Goal: Information Seeking & Learning: Learn about a topic

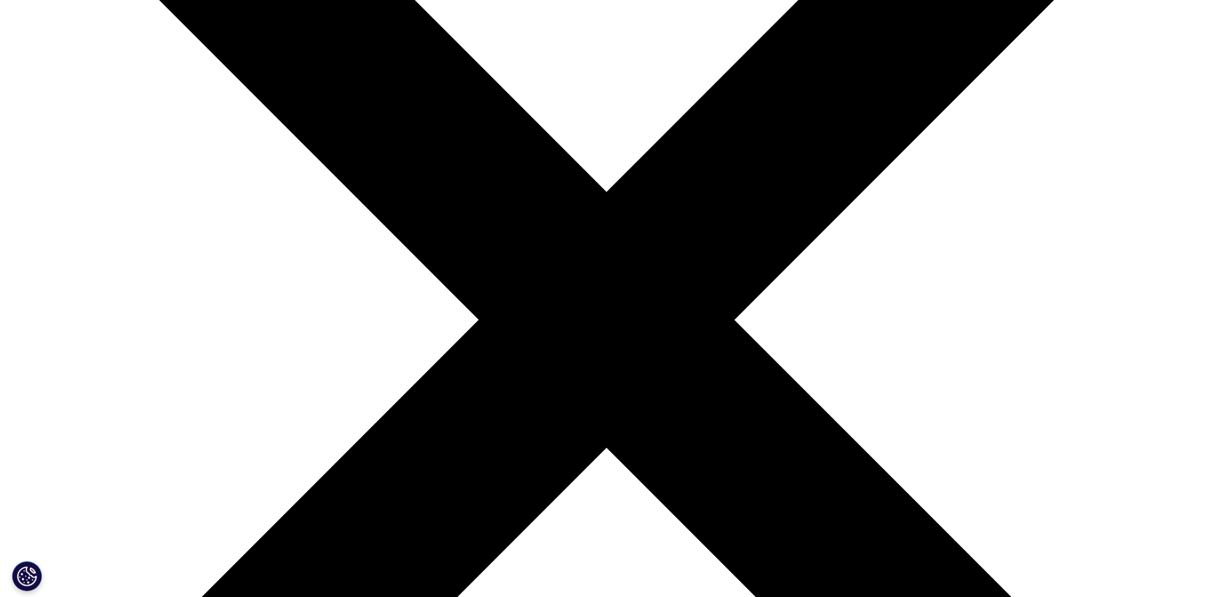
scroll to position [131, 707]
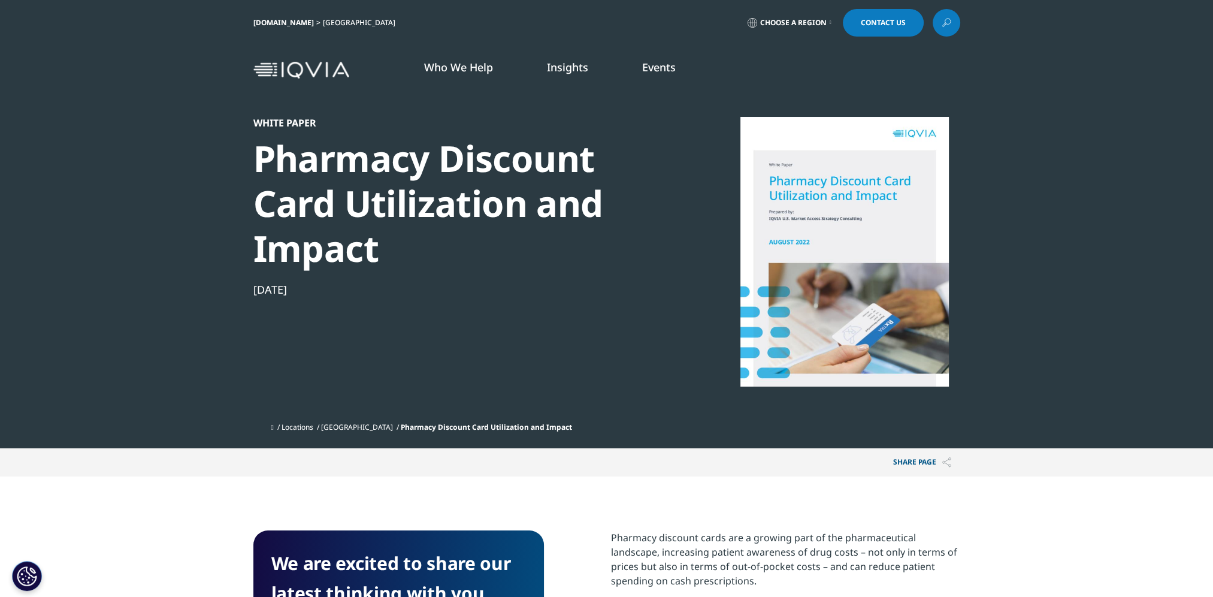
drag, startPoint x: 889, startPoint y: 250, endPoint x: 468, endPoint y: 345, distance: 431.8
click at [468, 345] on div "White Paper Pharmacy Discount Card Utilization and Impact [DATE]" at bounding box center [458, 267] width 411 height 300
drag, startPoint x: 426, startPoint y: 281, endPoint x: 228, endPoint y: 151, distance: 236.7
click at [228, 151] on section "White Paper Pharmacy Discount Card Utilization and Impact [DATE] Locations [GEO…" at bounding box center [606, 224] width 1213 height 448
click at [778, 187] on div at bounding box center [844, 252] width 231 height 270
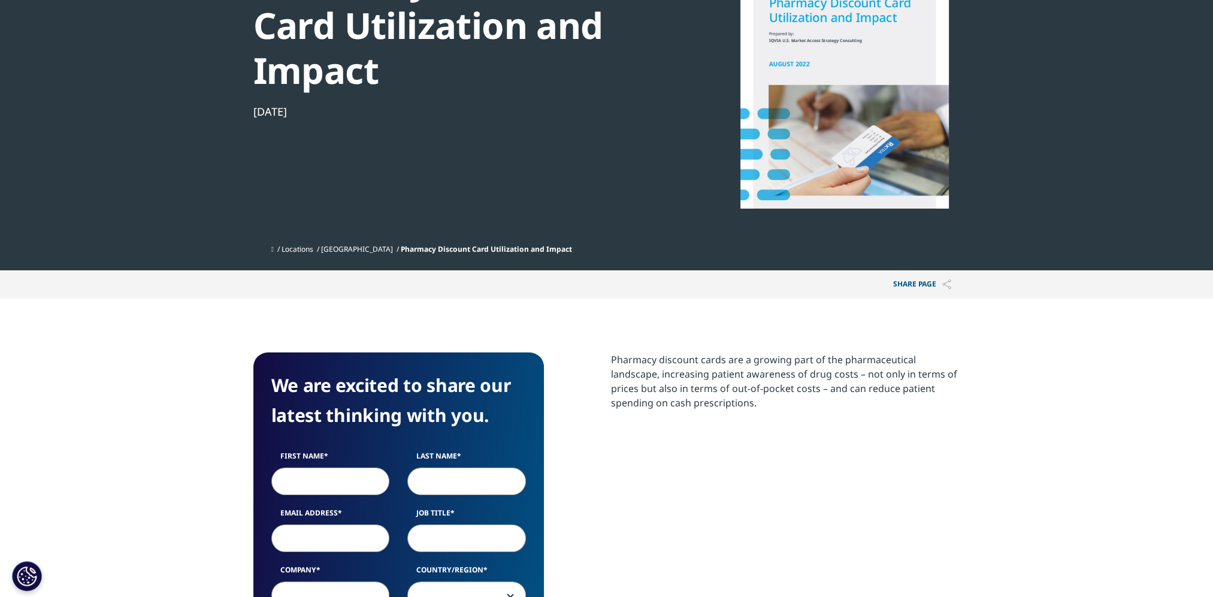
scroll to position [175, 0]
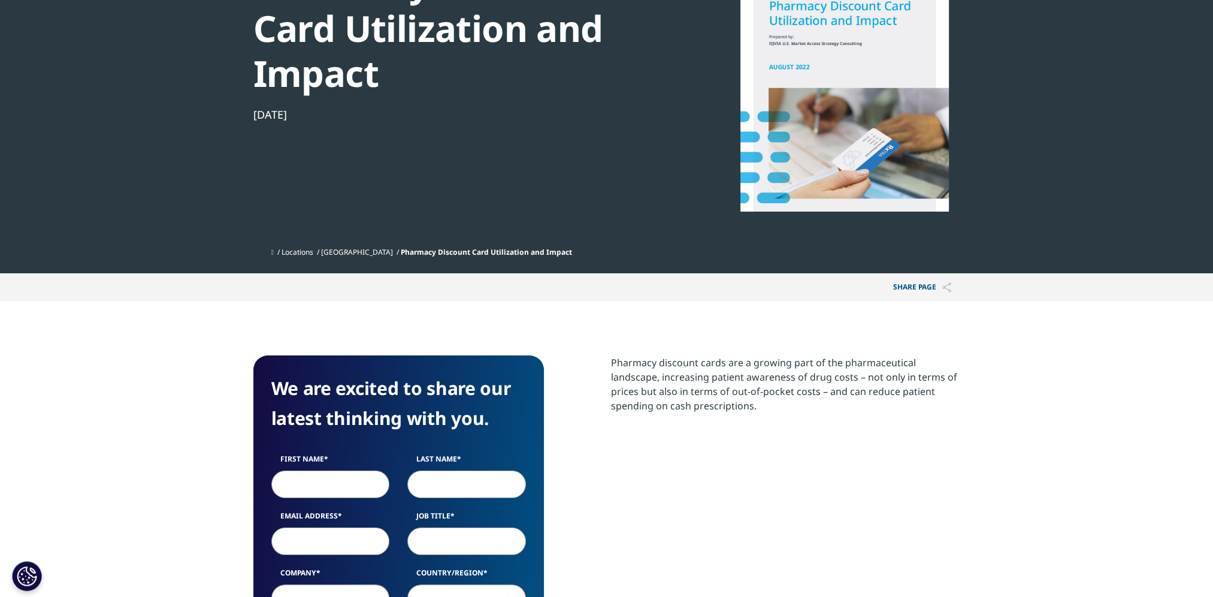
click at [482, 249] on span "Pharmacy Discount Card Utilization and Impact" at bounding box center [486, 252] width 171 height 10
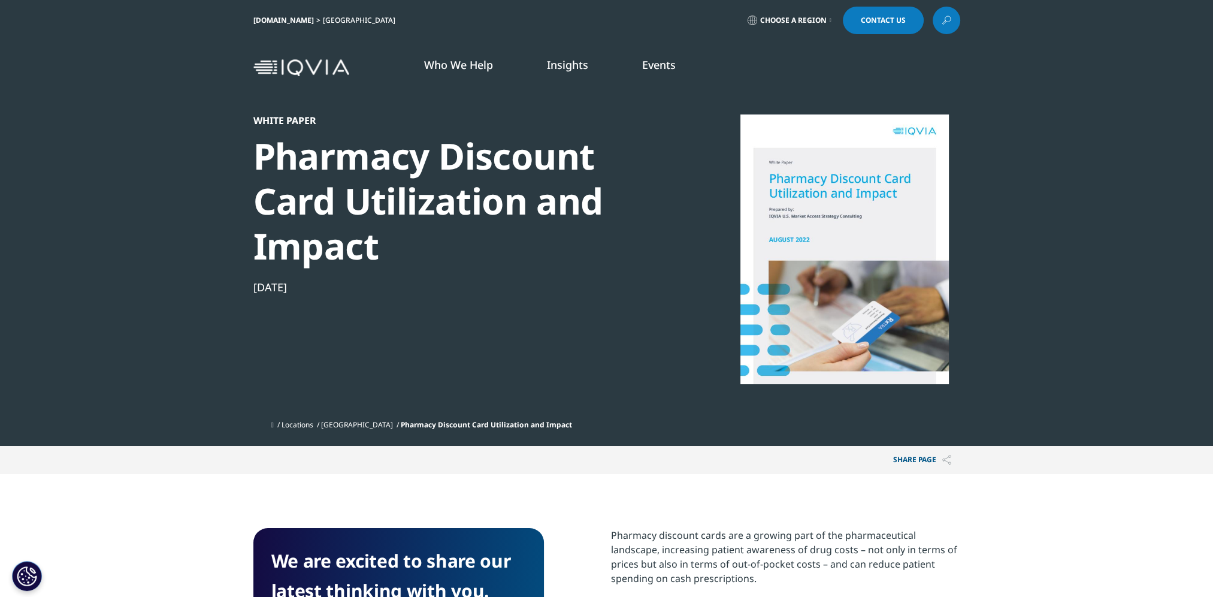
scroll to position [0, 0]
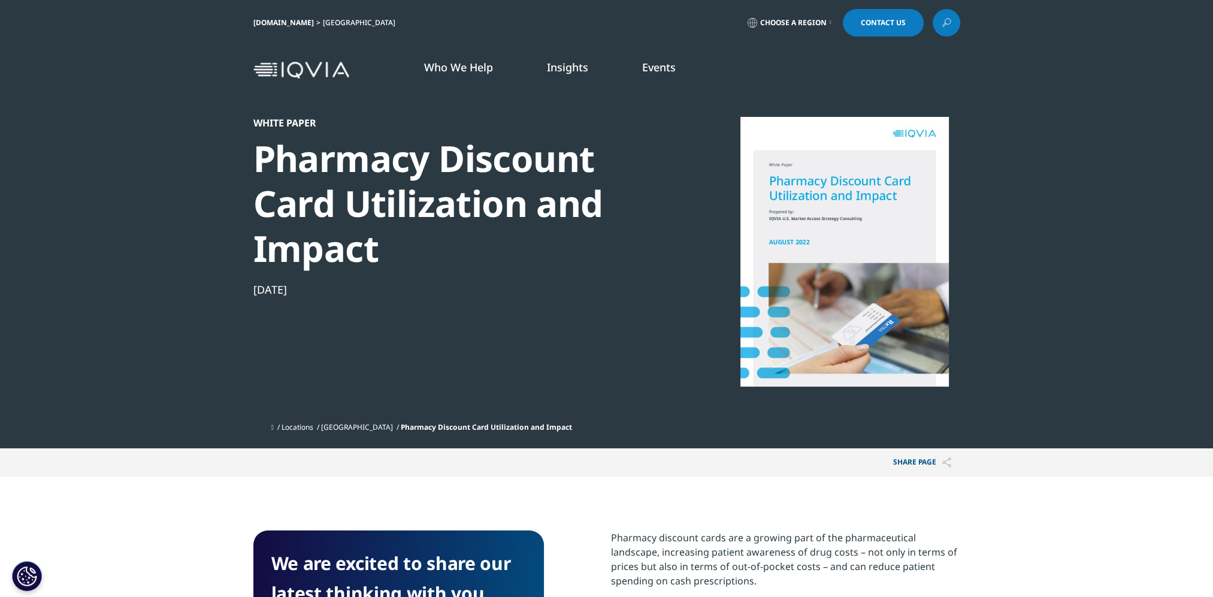
drag, startPoint x: 856, startPoint y: 277, endPoint x: 751, endPoint y: 307, distance: 108.9
click at [751, 307] on div at bounding box center [844, 252] width 231 height 270
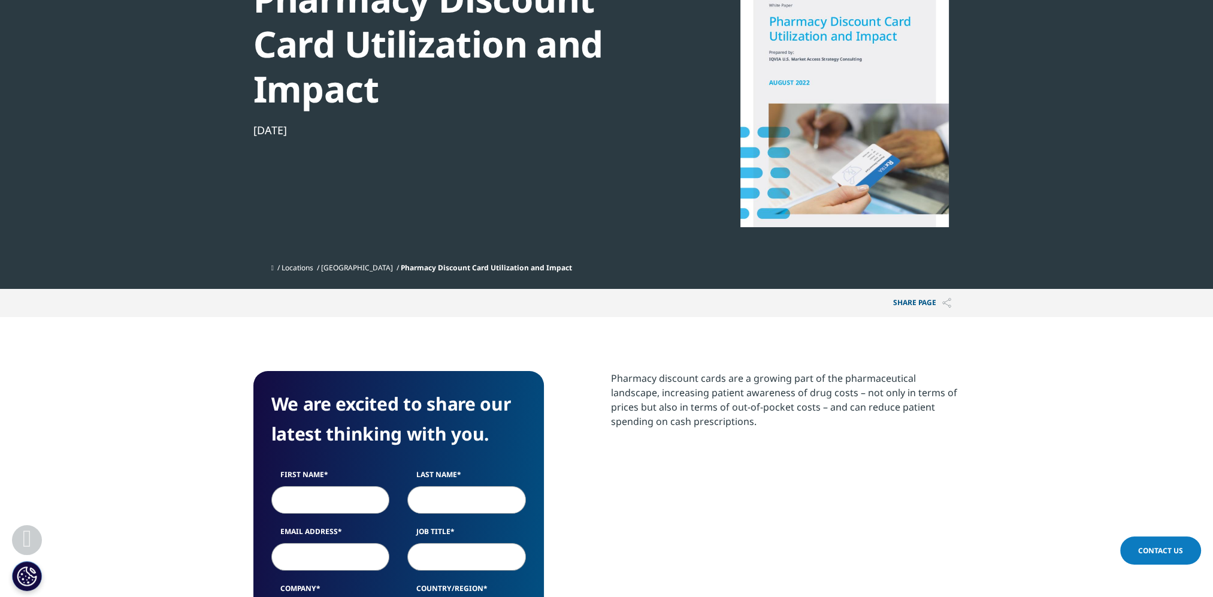
scroll to position [300, 0]
